Goal: Browse casually: Explore the website without a specific task or goal

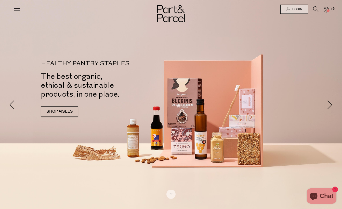
click at [18, 10] on icon at bounding box center [16, 8] width 7 height 7
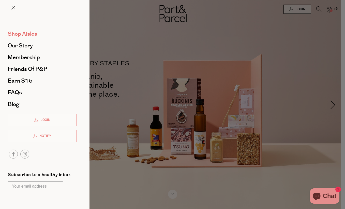
click at [24, 35] on span "Shop Aisles" at bounding box center [23, 34] width 30 height 8
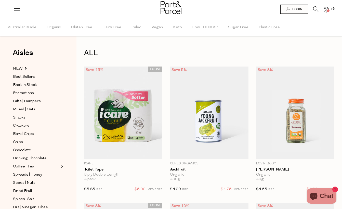
click at [314, 9] on icon at bounding box center [315, 9] width 5 height 6
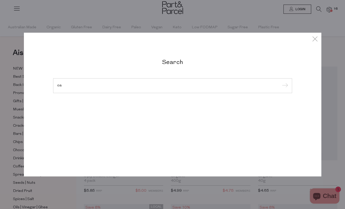
type input "o"
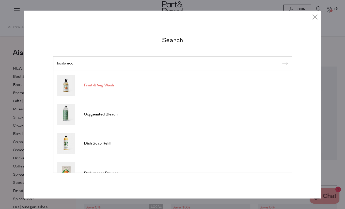
type input "koala eco"
click at [90, 89] on link "Fruit & Veg Wash" at bounding box center [172, 85] width 231 height 21
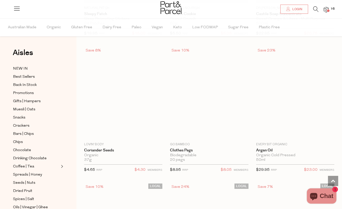
scroll to position [154, 0]
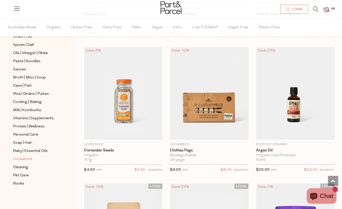
click at [22, 158] on span "Household" at bounding box center [22, 159] width 19 height 6
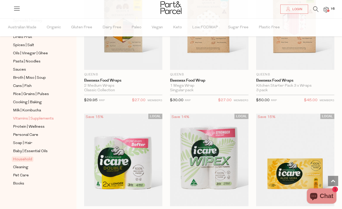
scroll to position [3592, 0]
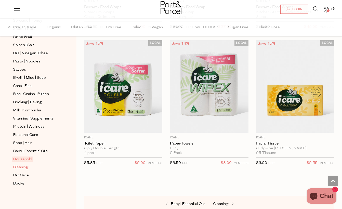
click at [22, 165] on span "Cleaning" at bounding box center [20, 167] width 15 height 6
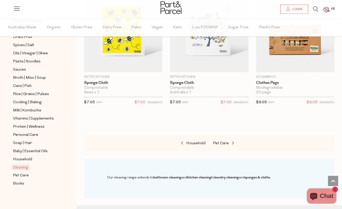
scroll to position [569, 0]
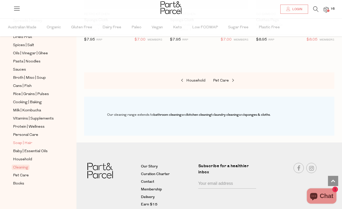
click at [22, 141] on span "Soap | Hair" at bounding box center [22, 143] width 19 height 6
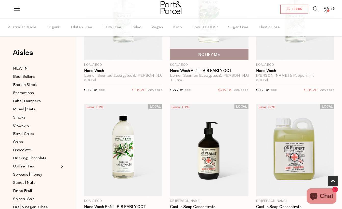
scroll to position [155, 0]
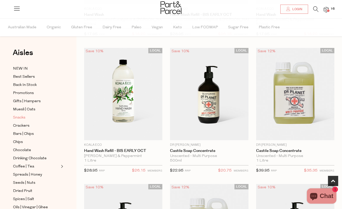
click at [15, 120] on span "Snacks" at bounding box center [19, 118] width 12 height 6
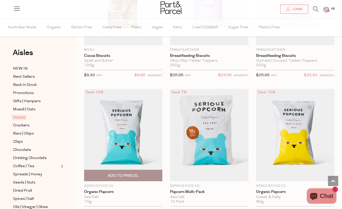
scroll to position [1924, 0]
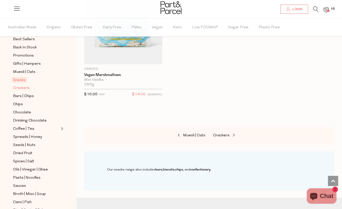
scroll to position [38, 0]
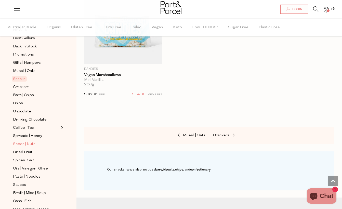
click at [26, 145] on span "Seeds | Nuts" at bounding box center [24, 144] width 22 height 6
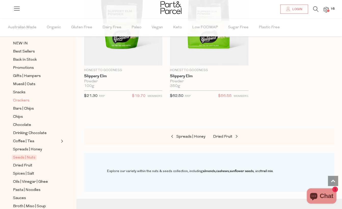
scroll to position [24, 0]
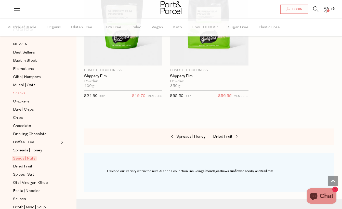
click at [18, 93] on span "Snacks" at bounding box center [19, 93] width 12 height 6
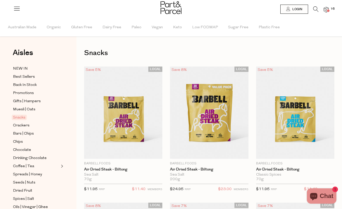
click at [315, 10] on icon at bounding box center [315, 9] width 5 height 6
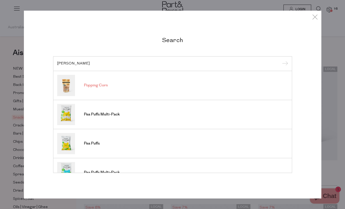
type input "popp"
click at [107, 85] on span "Popping Corn" at bounding box center [96, 85] width 24 height 5
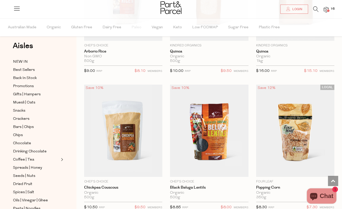
scroll to position [40, 0]
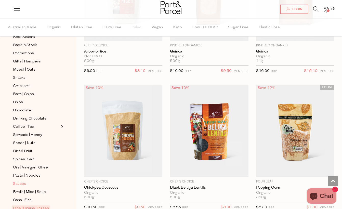
click at [15, 183] on span "Sauces" at bounding box center [19, 184] width 13 height 6
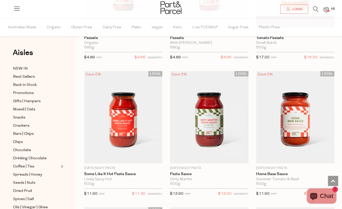
scroll to position [2753, 0]
